Goal: Task Accomplishment & Management: Manage account settings

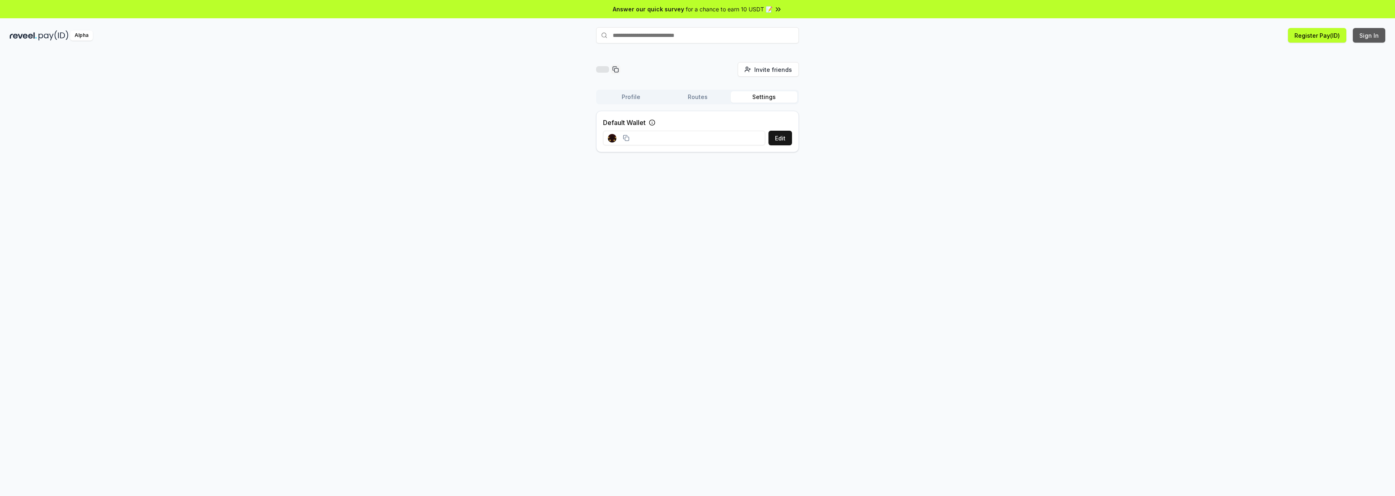
click at [1361, 34] on button "Sign In" at bounding box center [1369, 35] width 32 height 15
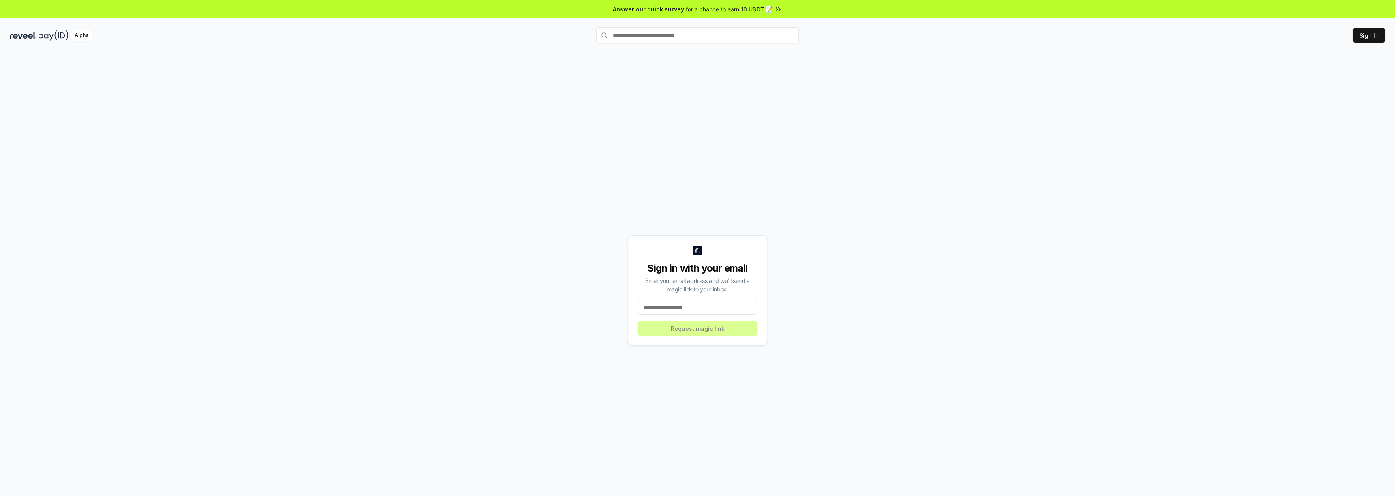
click at [677, 307] on input at bounding box center [697, 307] width 119 height 15
type input "**********"
click at [675, 322] on button "Request magic link" at bounding box center [697, 328] width 119 height 15
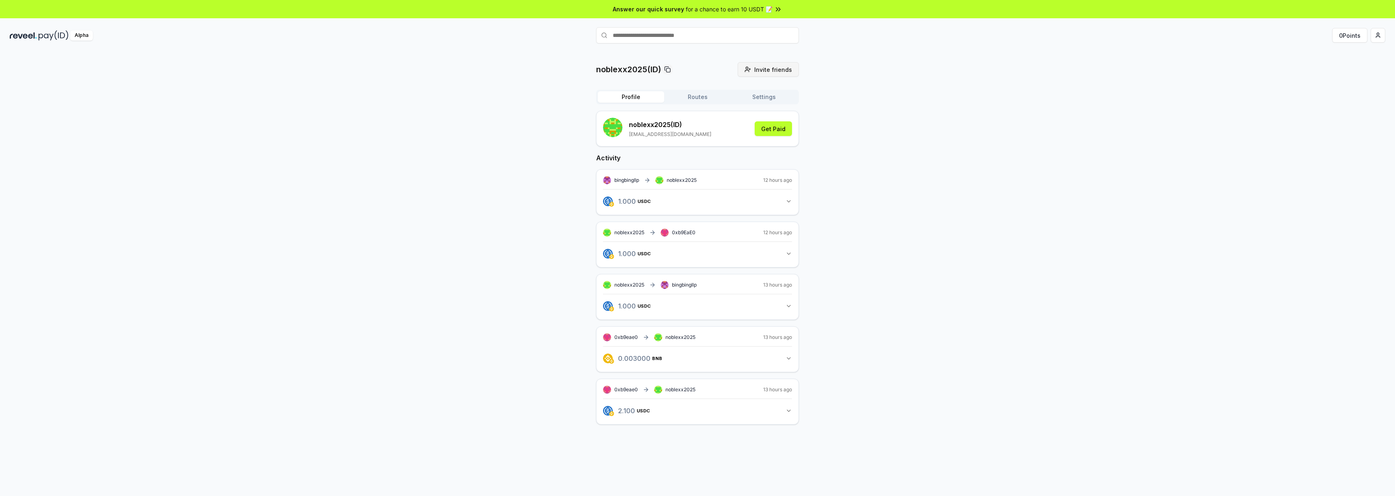
click at [766, 67] on span "Invite friends" at bounding box center [773, 69] width 38 height 9
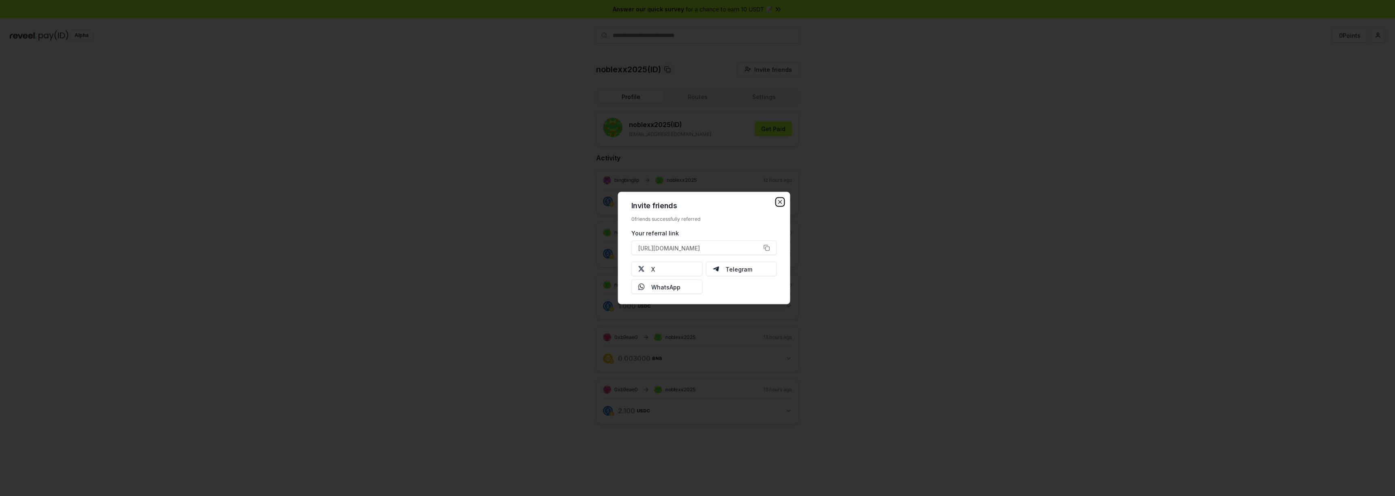
click at [781, 200] on icon "button" at bounding box center [780, 201] width 3 height 3
